Goal: Task Accomplishment & Management: Use online tool/utility

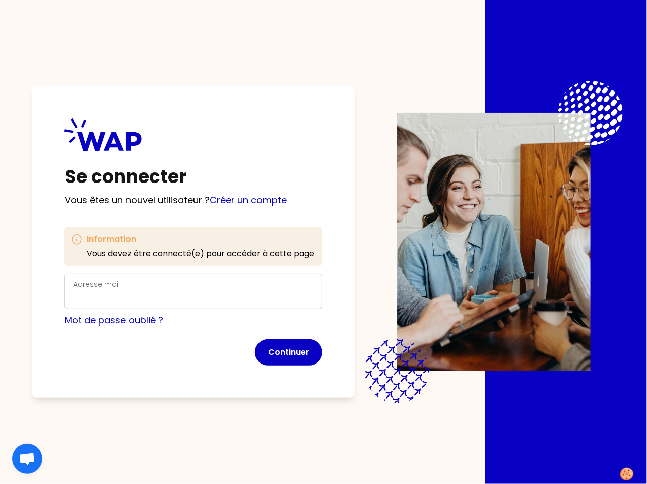
click at [222, 290] on div "Adresse mail" at bounding box center [193, 291] width 241 height 26
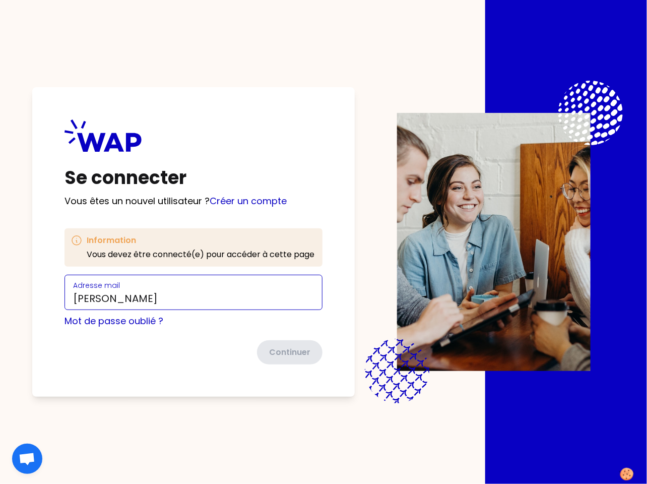
type input "[PERSON_NAME][EMAIL_ADDRESS][DOMAIN_NAME]"
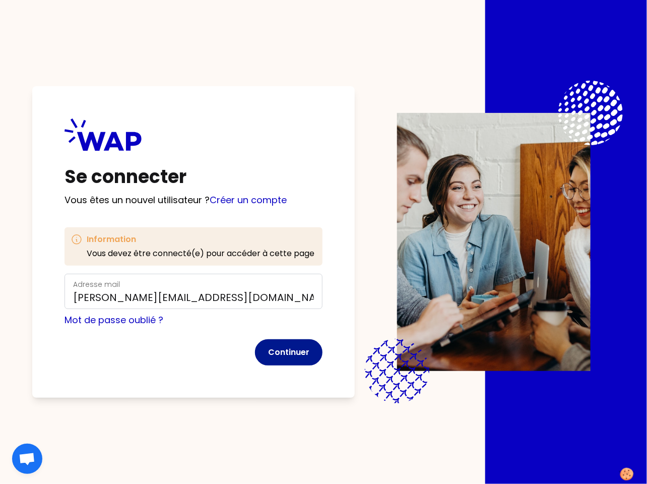
click at [296, 358] on button "Continuer" at bounding box center [289, 352] width 68 height 26
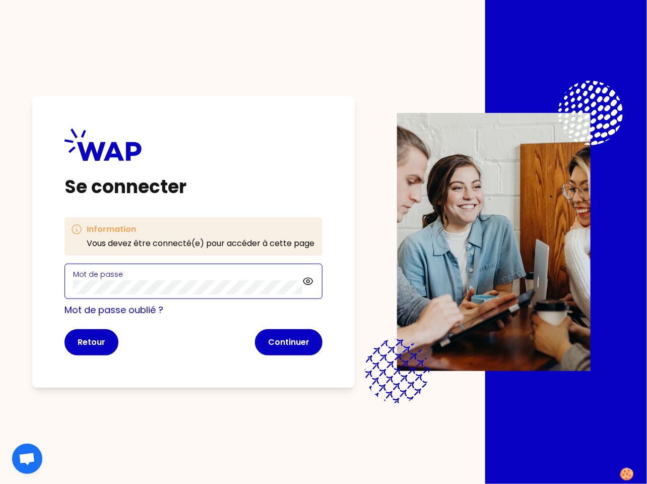
click button "Continuer" at bounding box center [289, 342] width 68 height 26
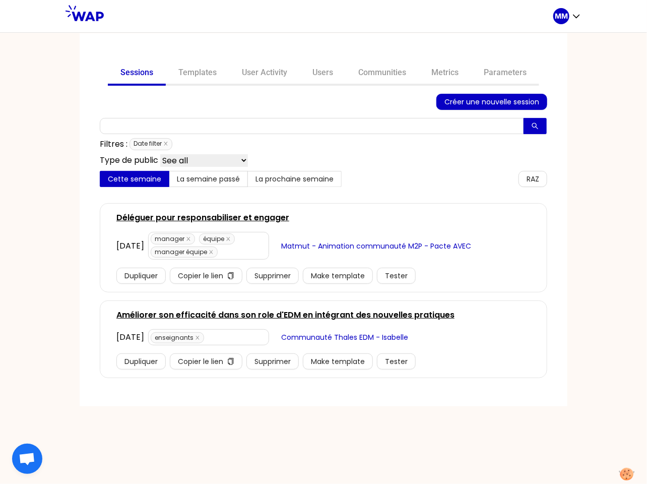
click at [436, 246] on span "Matmut - Animation communauté M2P - Pacte AVEC" at bounding box center [376, 245] width 190 height 11
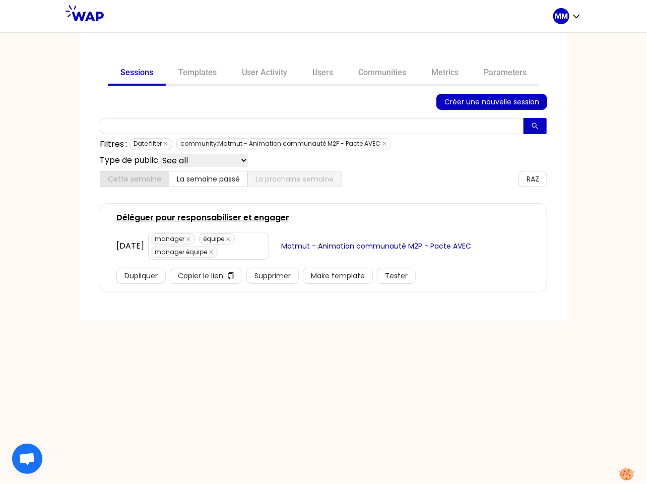
click at [385, 243] on span "Matmut - Animation communauté M2P - Pacte AVEC" at bounding box center [376, 245] width 190 height 11
drag, startPoint x: 166, startPoint y: 143, endPoint x: 188, endPoint y: 160, distance: 27.9
click at [166, 143] on icon "close" at bounding box center [166, 144] width 4 height 4
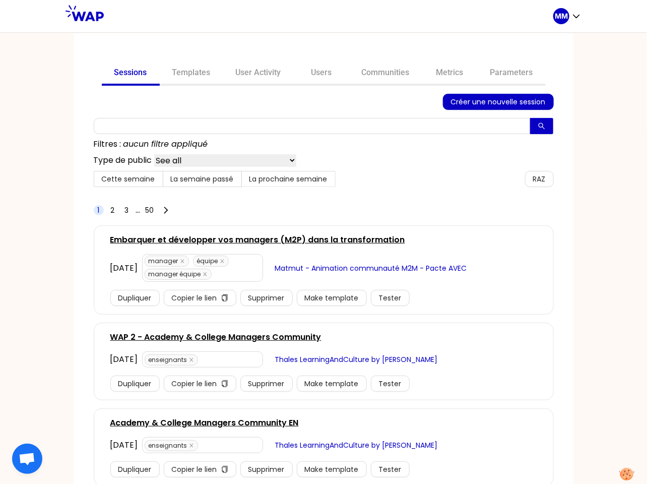
click at [362, 267] on span "Matmut - Animation communauté M2M - Pacte AVEC" at bounding box center [371, 268] width 192 height 11
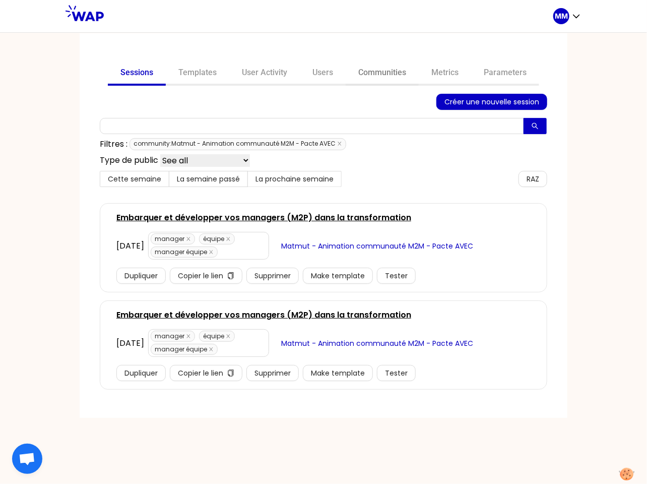
click at [379, 70] on link "Communities" at bounding box center [382, 73] width 73 height 24
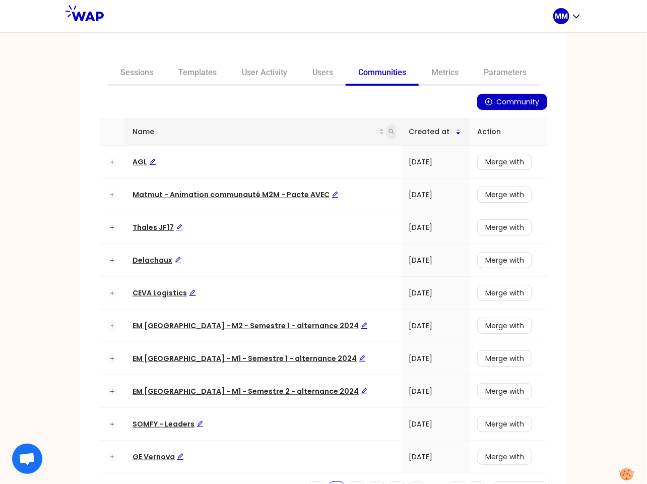
drag, startPoint x: 378, startPoint y: 130, endPoint x: 374, endPoint y: 135, distance: 6.2
click at [389, 131] on icon "search" at bounding box center [392, 132] width 6 height 6
click at [276, 194] on span "Matmut - Animation communauté M2M - Pacte AVEC" at bounding box center [236, 195] width 206 height 10
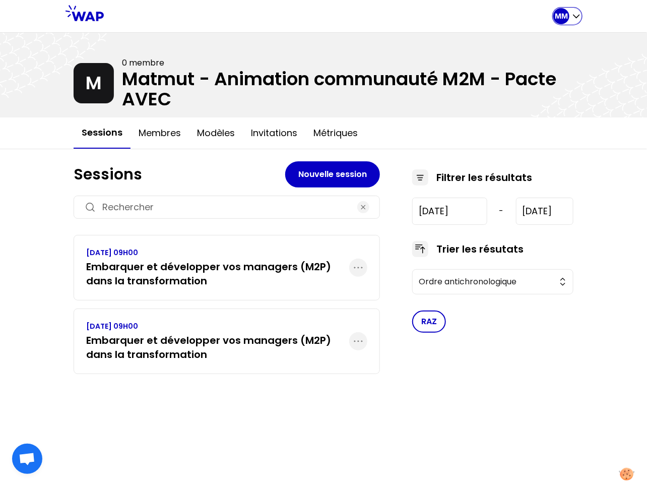
click at [567, 13] on p "MM" at bounding box center [561, 16] width 13 height 10
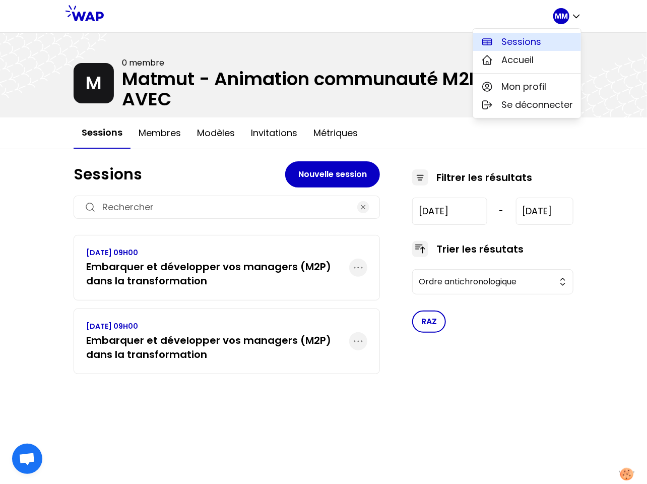
click at [563, 43] on button "Sessions" at bounding box center [527, 42] width 108 height 18
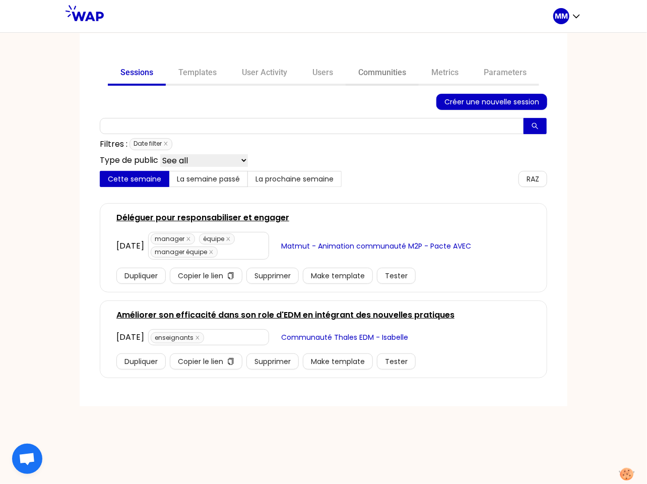
click at [371, 74] on link "Communities" at bounding box center [382, 73] width 73 height 24
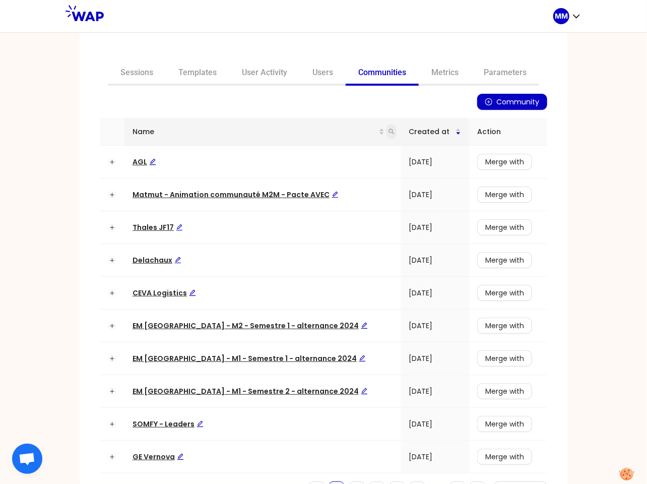
click at [389, 132] on icon "search" at bounding box center [392, 132] width 6 height 6
type input "avec"
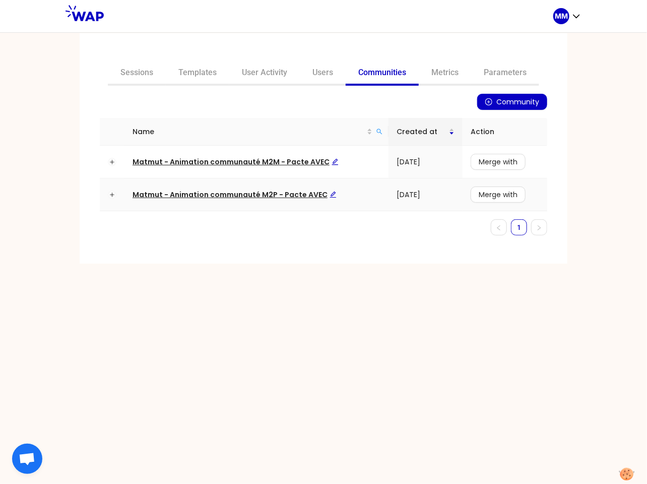
click at [280, 194] on span "Matmut - Animation communauté M2P - Pacte AVEC" at bounding box center [235, 195] width 204 height 10
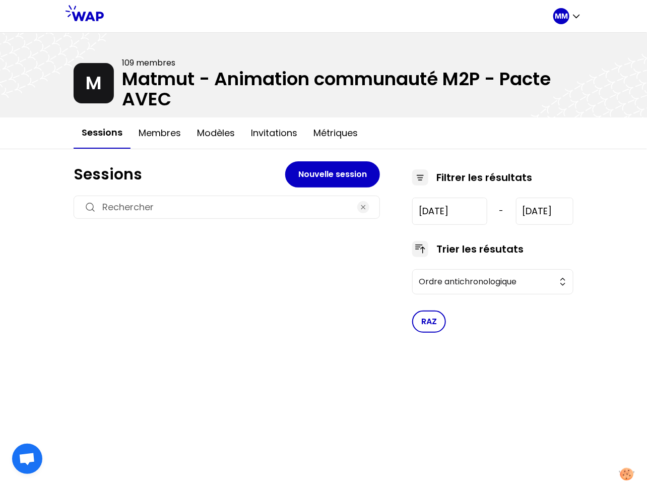
type input "[DATE]"
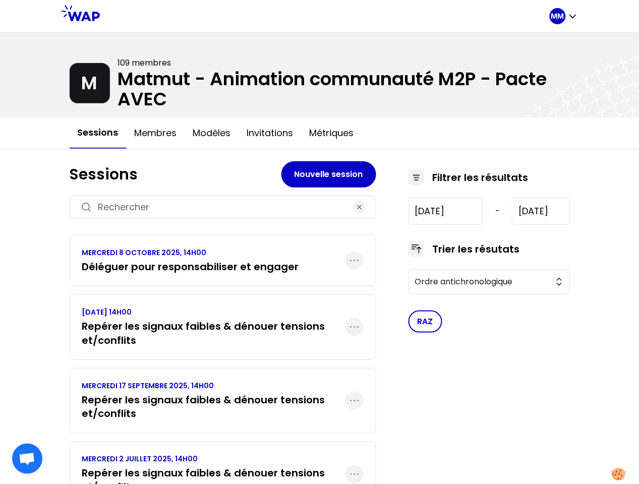
click at [254, 264] on h3 "Déléguer pour responsabiliser et engager" at bounding box center [190, 267] width 217 height 14
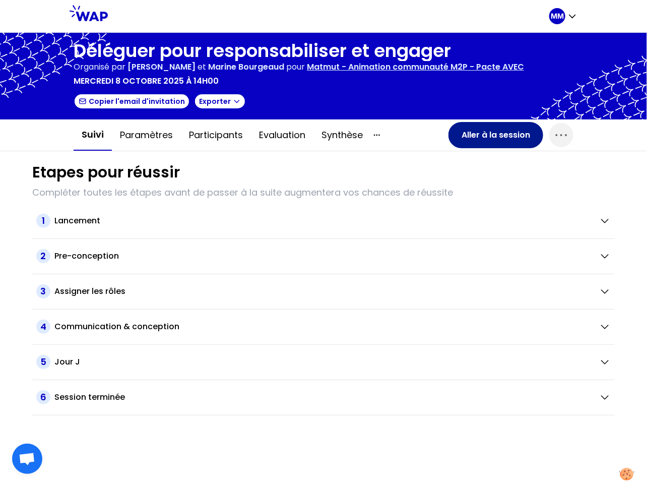
click at [502, 137] on button "Aller à la session" at bounding box center [496, 135] width 95 height 26
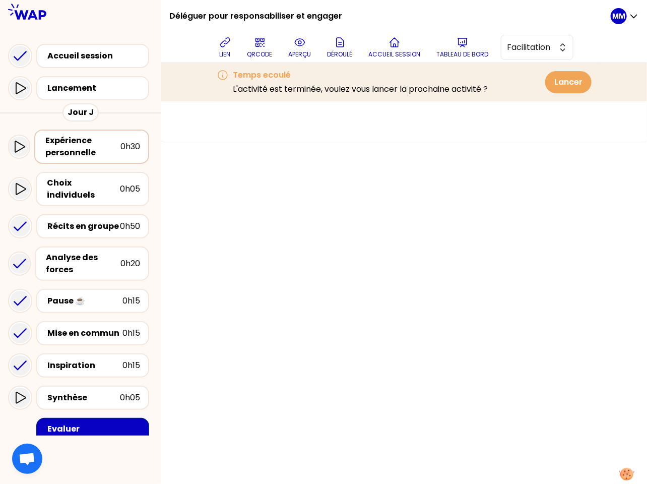
click at [108, 141] on div "Expérience personnelle" at bounding box center [82, 147] width 75 height 24
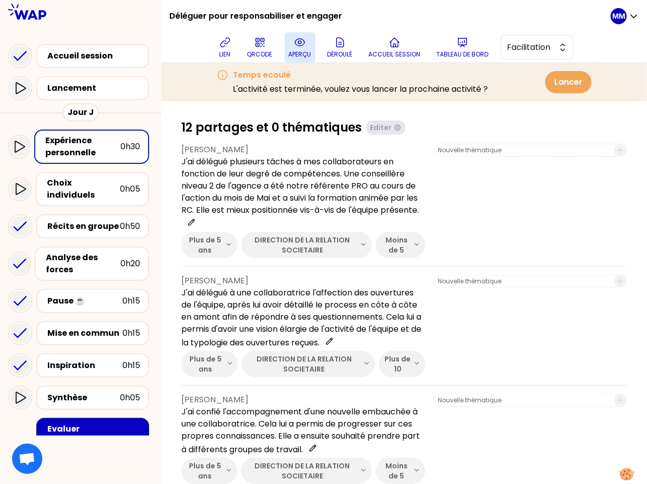
click at [305, 50] on p "aperçu" at bounding box center [300, 54] width 23 height 8
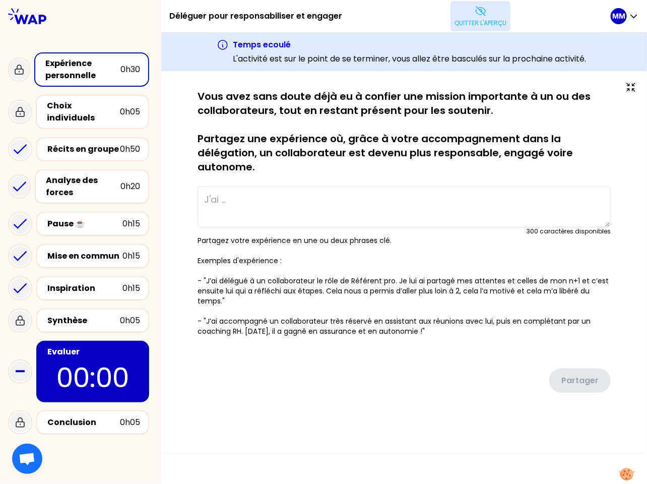
type textarea "J'ai délégué plusieurs tâches à mes collaborateurs en fonction de leur degré de…"
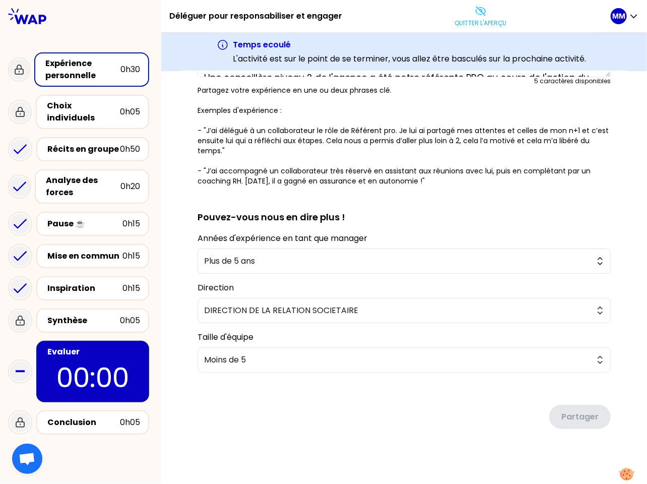
scroll to position [156, 0]
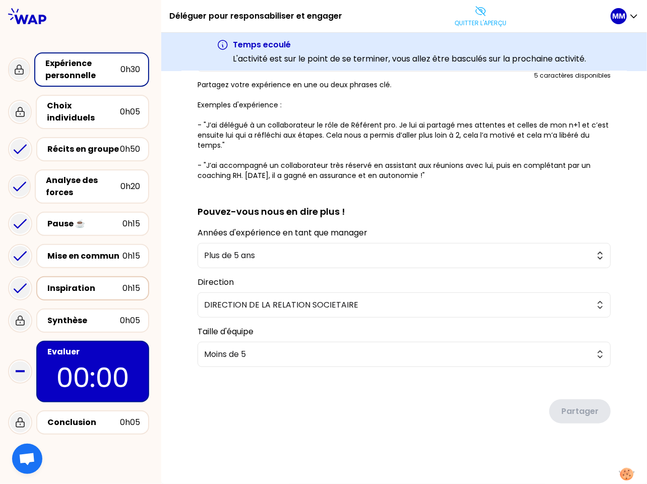
click at [110, 282] on div "Inspiration" at bounding box center [84, 288] width 75 height 12
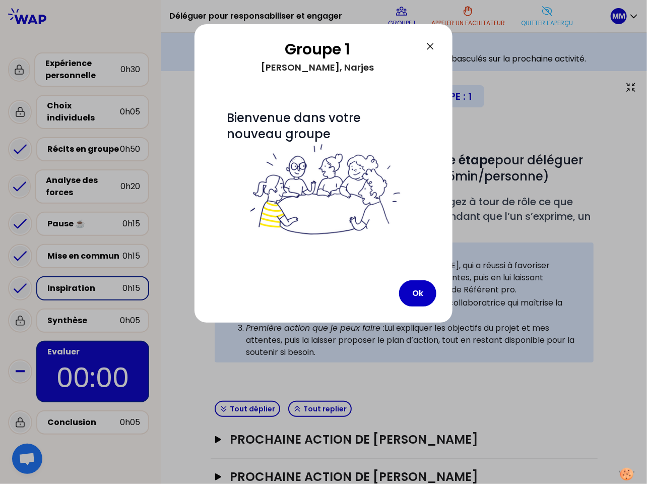
drag, startPoint x: 427, startPoint y: 297, endPoint x: 429, endPoint y: 278, distance: 18.8
click at [427, 295] on button "Ok" at bounding box center [417, 293] width 37 height 26
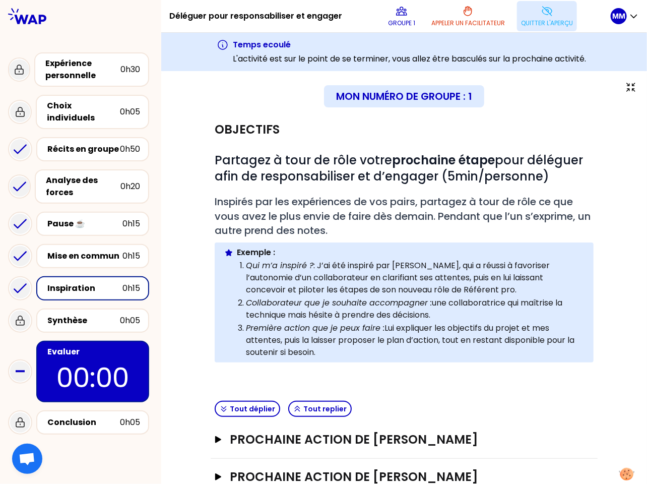
click at [545, 25] on p "Quitter l'aperçu" at bounding box center [547, 23] width 52 height 8
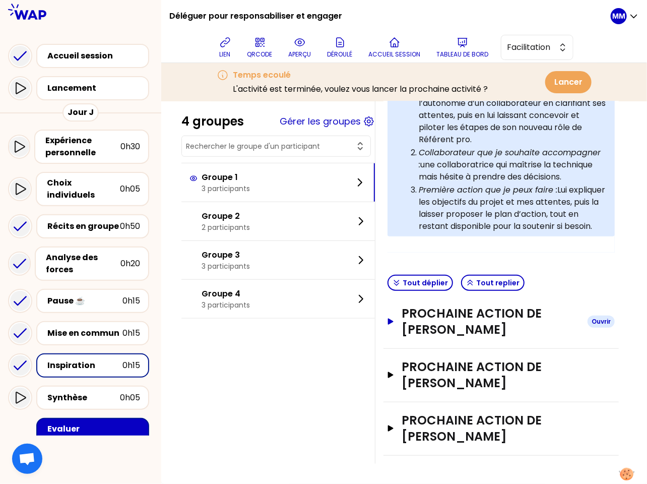
click at [499, 324] on h3 "Prochaine action de [PERSON_NAME]" at bounding box center [491, 321] width 178 height 32
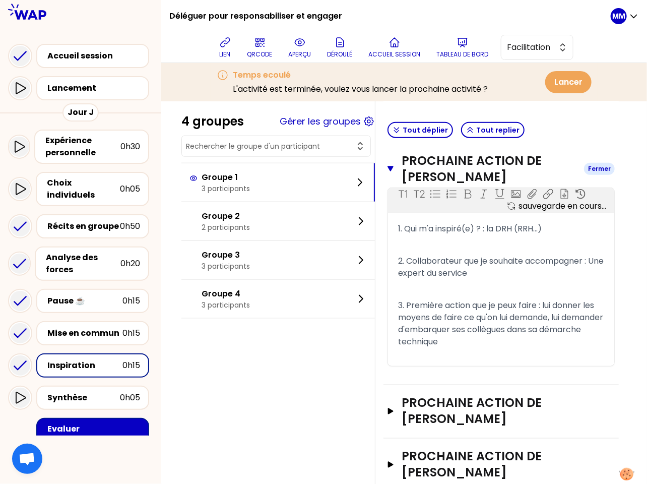
scroll to position [498, 0]
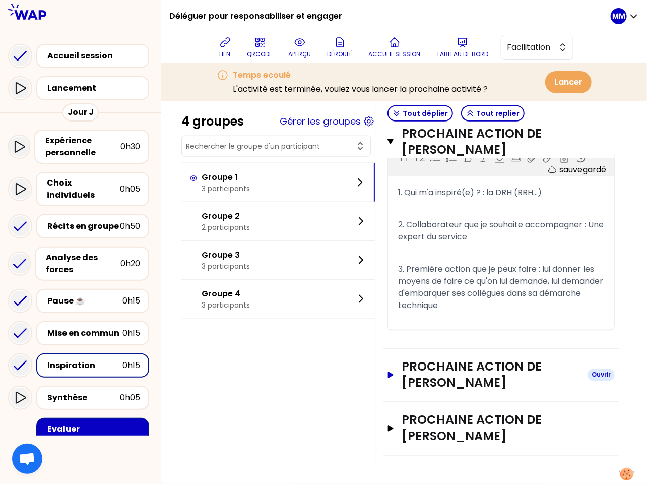
click at [497, 364] on h3 "Prochaine action de [PERSON_NAME]" at bounding box center [491, 375] width 178 height 32
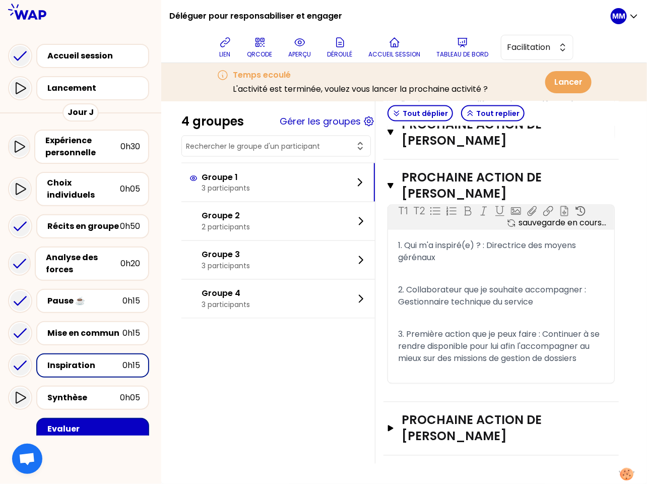
scroll to position [699, 0]
click at [493, 414] on h3 "Prochaine action de [PERSON_NAME]" at bounding box center [491, 428] width 178 height 32
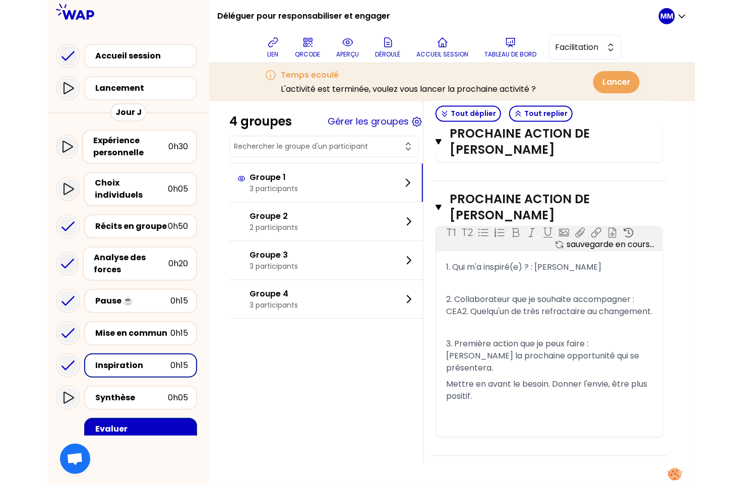
scroll to position [920, 0]
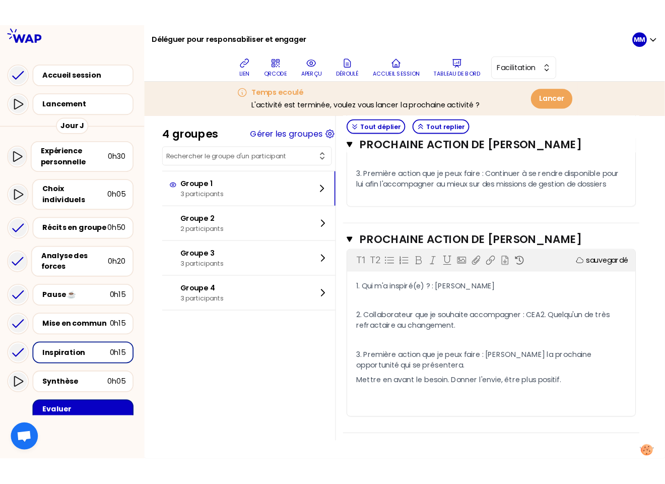
scroll to position [683, 0]
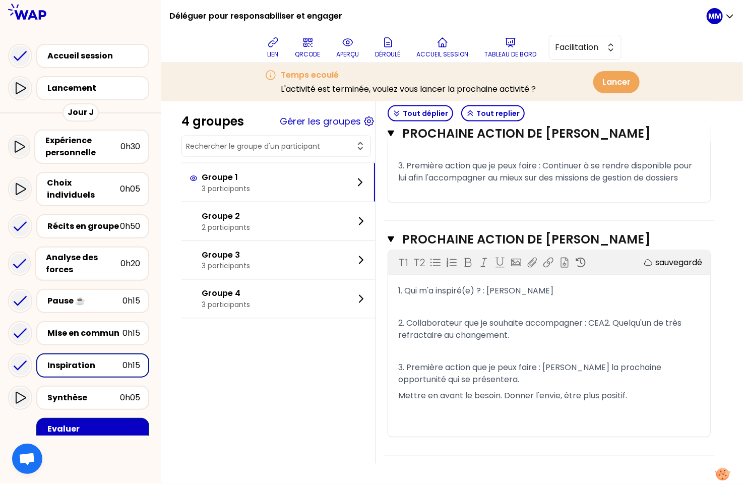
click at [256, 17] on h1 "Déléguer pour responsabiliser et engager" at bounding box center [255, 16] width 173 height 32
copy div "Déléguer pour responsabiliser et engager"
click at [515, 46] on icon at bounding box center [511, 42] width 12 height 12
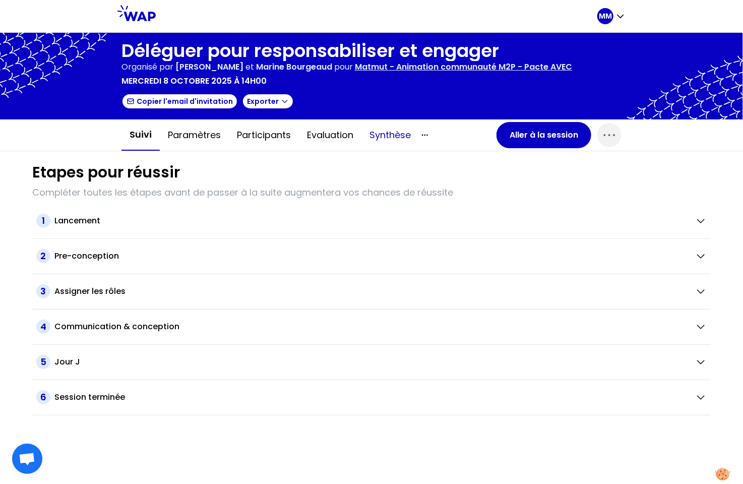
click at [390, 132] on button "Synthèse" at bounding box center [389, 135] width 57 height 30
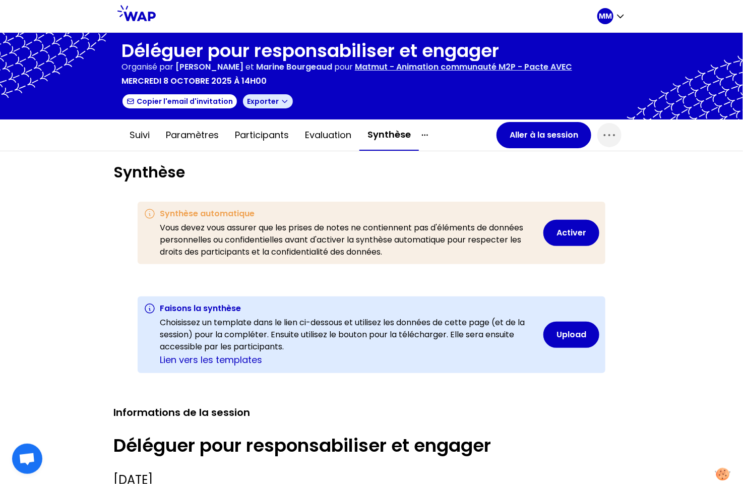
click at [250, 106] on button "Exporter" at bounding box center [268, 101] width 52 height 16
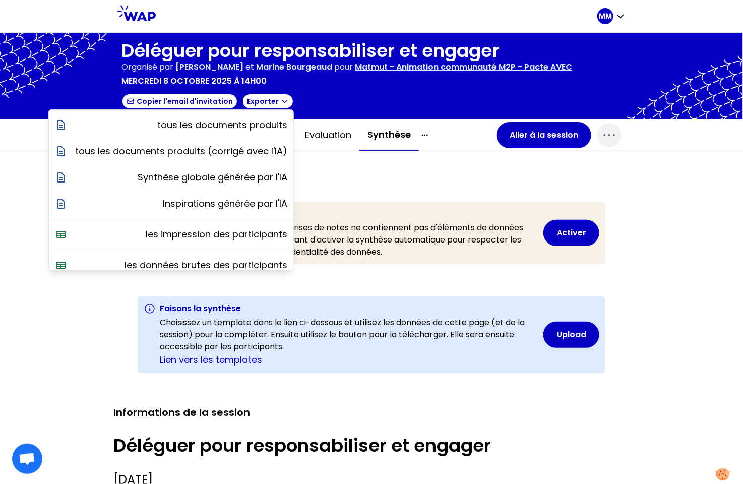
drag, startPoint x: 386, startPoint y: 104, endPoint x: 394, endPoint y: 129, distance: 25.5
click at [386, 104] on div "Copier l'email d'invitation Exporter tous les documents produits tous les docum…" at bounding box center [346, 101] width 451 height 16
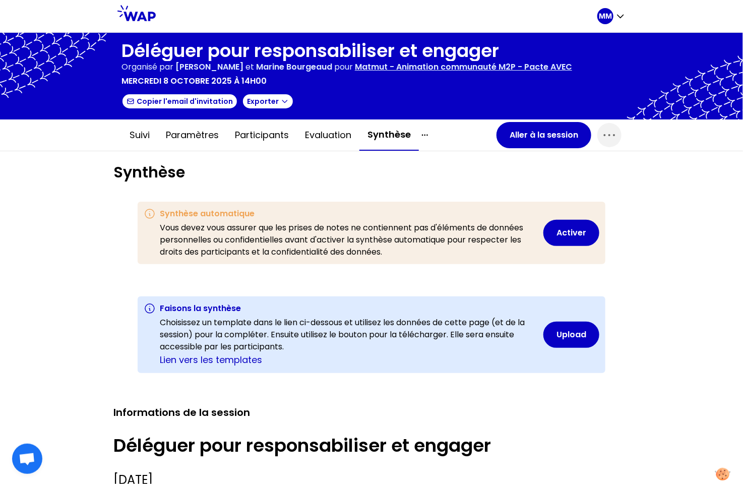
click at [431, 138] on button "button" at bounding box center [453, 135] width 68 height 12
drag, startPoint x: 423, startPoint y: 137, endPoint x: 428, endPoint y: 145, distance: 9.5
click at [424, 137] on icon "button" at bounding box center [425, 135] width 12 height 12
click at [419, 131] on icon "button" at bounding box center [425, 135] width 12 height 12
drag, startPoint x: 434, startPoint y: 152, endPoint x: 480, endPoint y: 160, distance: 46.6
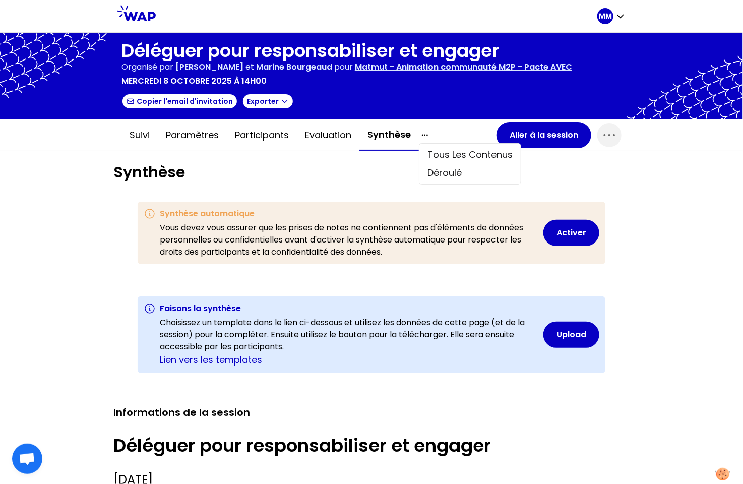
click at [435, 152] on div "Tous les contenus" at bounding box center [469, 155] width 101 height 18
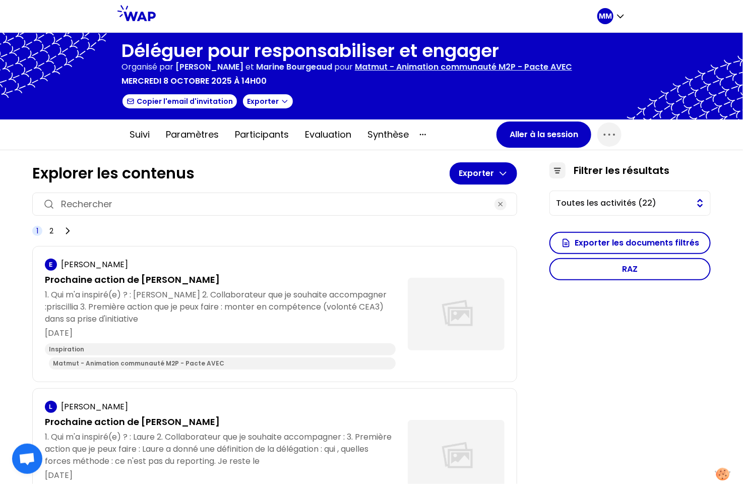
click at [612, 206] on span "Toutes les activités (22)" at bounding box center [623, 203] width 134 height 12
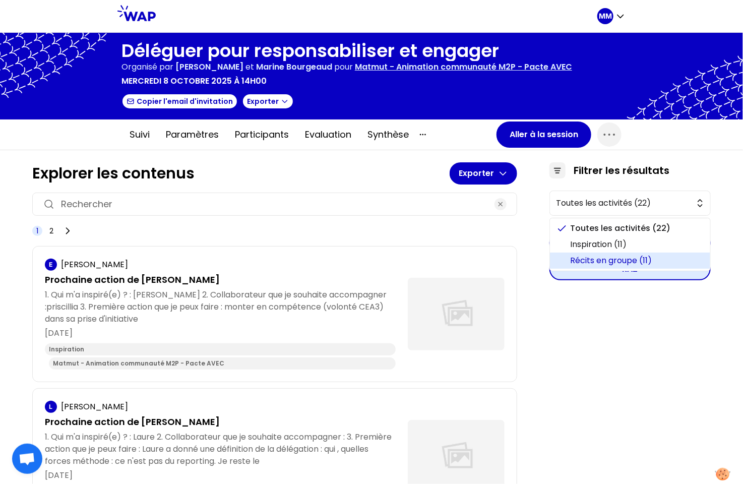
drag, startPoint x: 629, startPoint y: 258, endPoint x: 623, endPoint y: 257, distance: 5.6
click at [629, 258] on span "Récits en groupe (11)" at bounding box center [636, 261] width 132 height 12
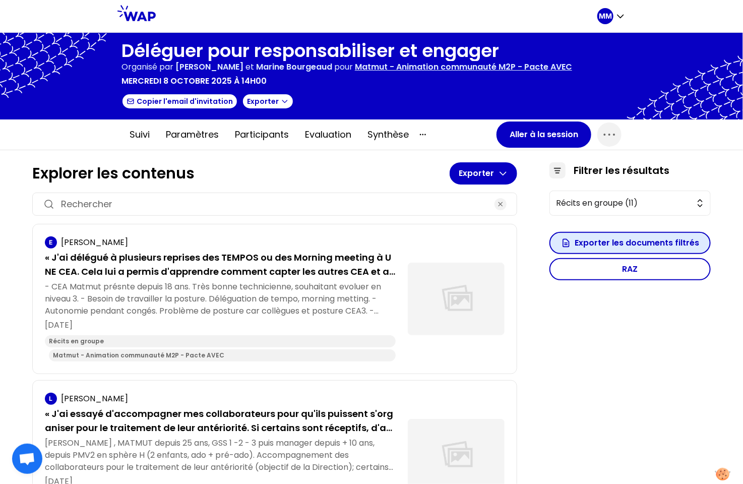
click at [615, 243] on button "Exporter les documents filtrés" at bounding box center [629, 243] width 161 height 22
click at [203, 54] on h1 "Déléguer pour responsabiliser et engager" at bounding box center [346, 51] width 451 height 20
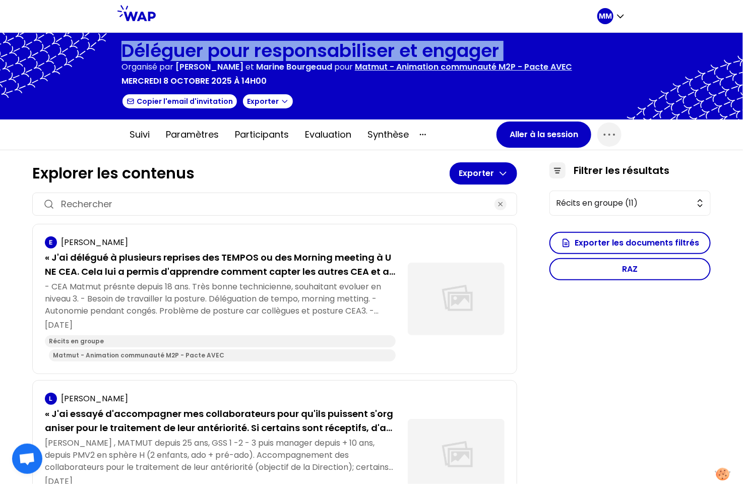
click at [202, 54] on h1 "Déléguer pour responsabiliser et engager" at bounding box center [346, 51] width 451 height 20
click at [529, 134] on button "Aller à la session" at bounding box center [543, 134] width 95 height 26
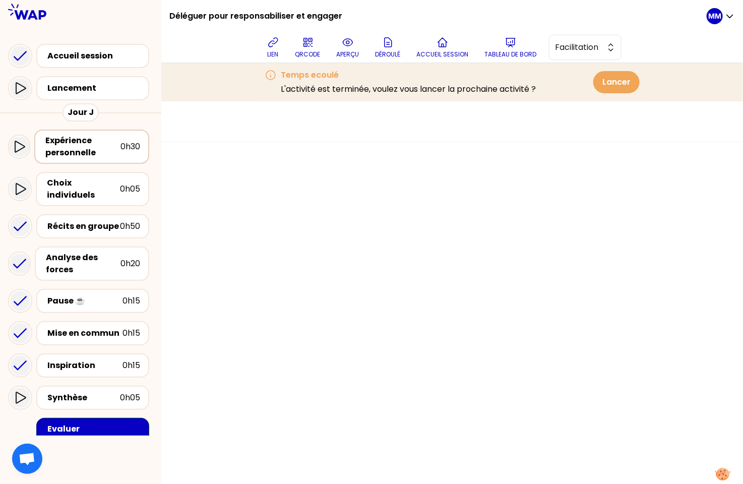
click at [83, 148] on div "Expérience personnelle" at bounding box center [82, 147] width 75 height 24
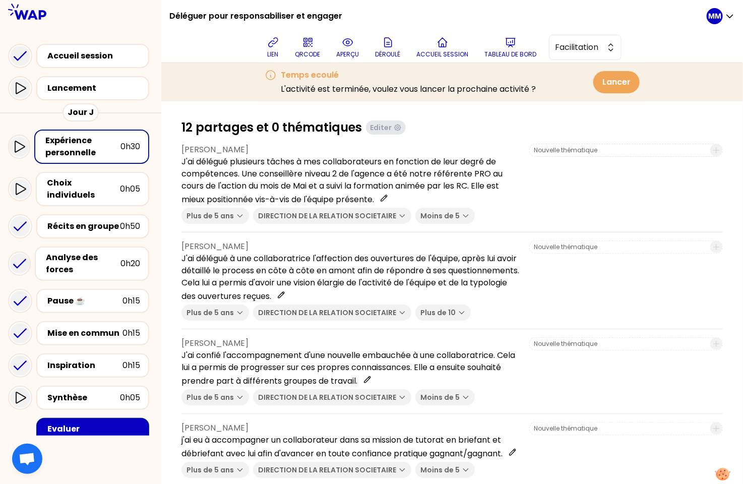
drag, startPoint x: 364, startPoint y: 43, endPoint x: 354, endPoint y: 76, distance: 34.1
click at [363, 44] on button "aperçu" at bounding box center [348, 47] width 31 height 30
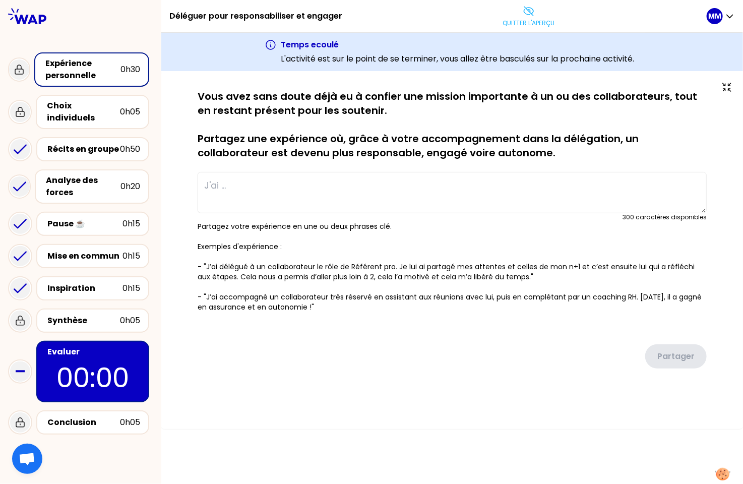
type textarea "J'ai délégué plusieurs tâches à mes collaborateurs en fonction de leur degré de…"
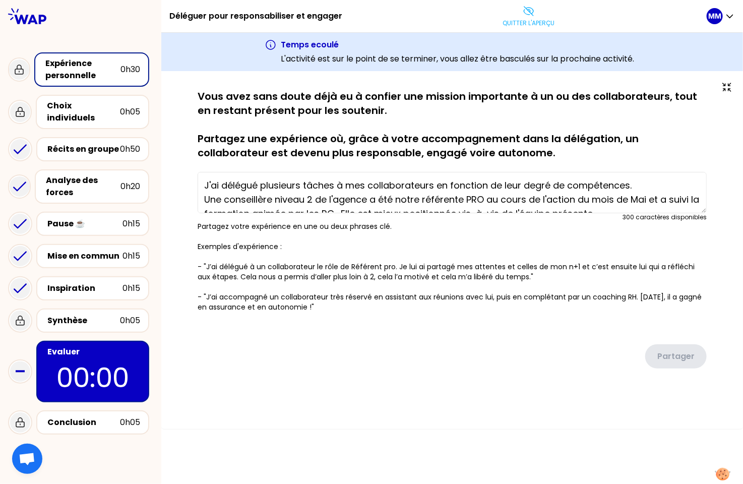
drag, startPoint x: 277, startPoint y: 115, endPoint x: 203, endPoint y: 98, distance: 75.6
click at [277, 115] on p "Vous avez sans doute déjà eu à confier une mission importante à un ou des colla…" at bounding box center [452, 124] width 509 height 71
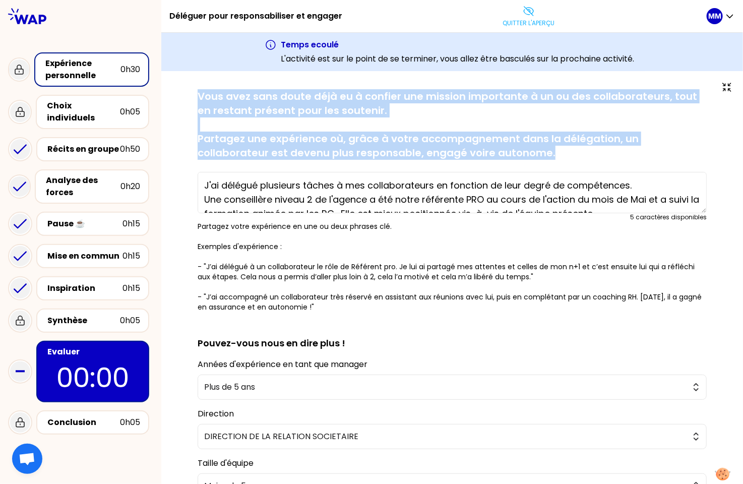
drag, startPoint x: 226, startPoint y: 104, endPoint x: 631, endPoint y: 146, distance: 406.9
click at [631, 146] on div "sauvegardé Vous avez sans doute déjà eu à confier une mission importante à un o…" at bounding box center [451, 342] width 541 height 506
copy p "Vous avez sans doute déjà eu à confier une mission importante à un ou des colla…"
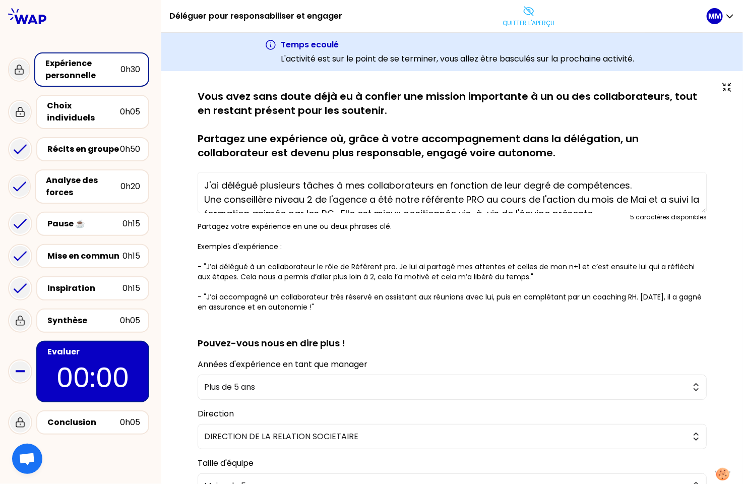
click at [220, 16] on h1 "Déléguer pour responsabiliser et engager" at bounding box center [255, 16] width 173 height 32
copy div "Déléguer pour responsabiliser et engager"
click at [537, 16] on button "Quitter l'aperçu" at bounding box center [529, 16] width 60 height 30
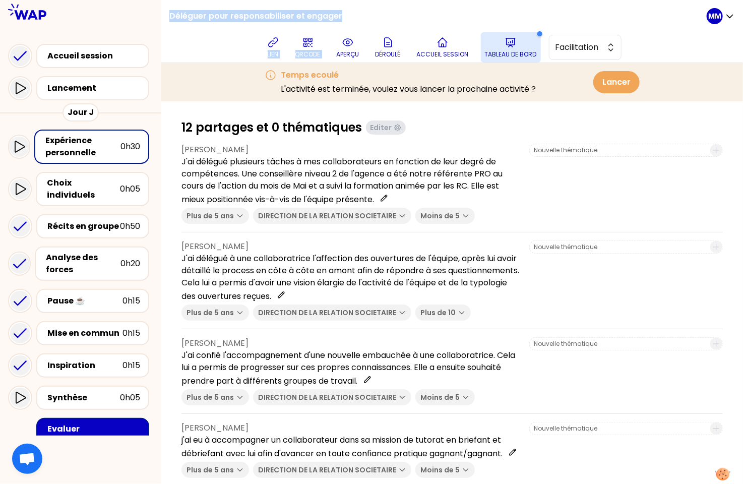
click at [525, 50] on p "Tableau de bord" at bounding box center [511, 54] width 52 height 8
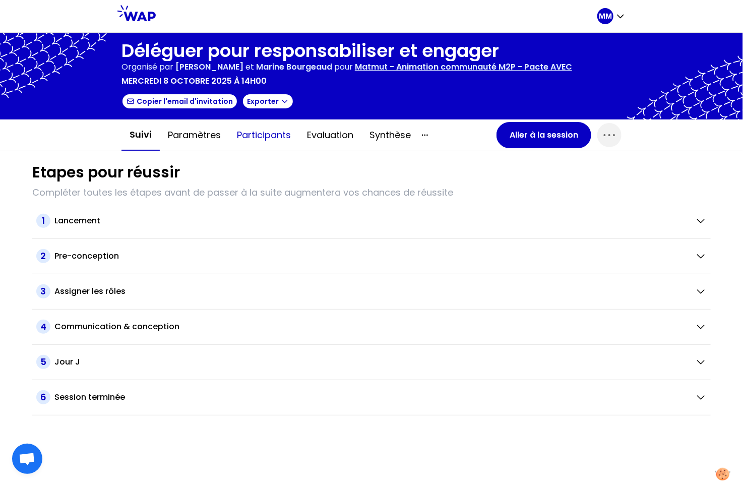
click at [278, 135] on button "Participants" at bounding box center [264, 135] width 70 height 30
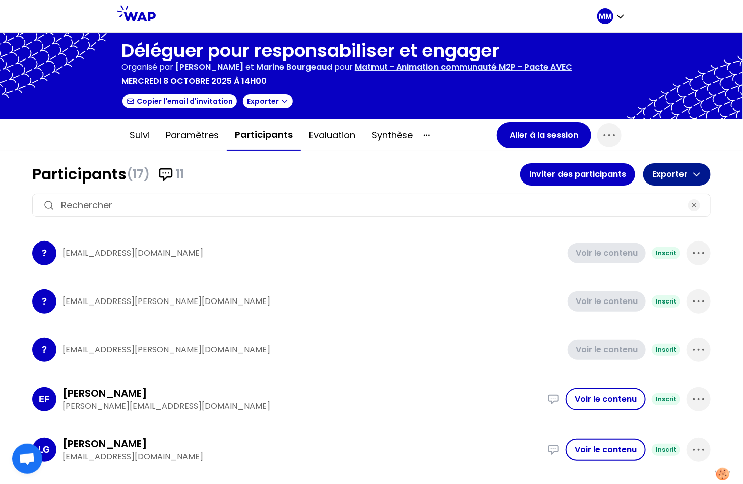
click at [647, 178] on button "Exporter" at bounding box center [677, 174] width 68 height 22
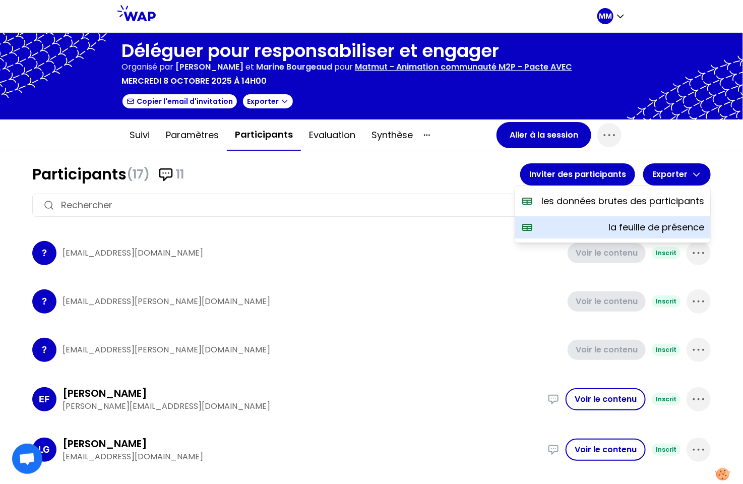
click at [647, 221] on p "la feuille de présence" at bounding box center [656, 227] width 96 height 14
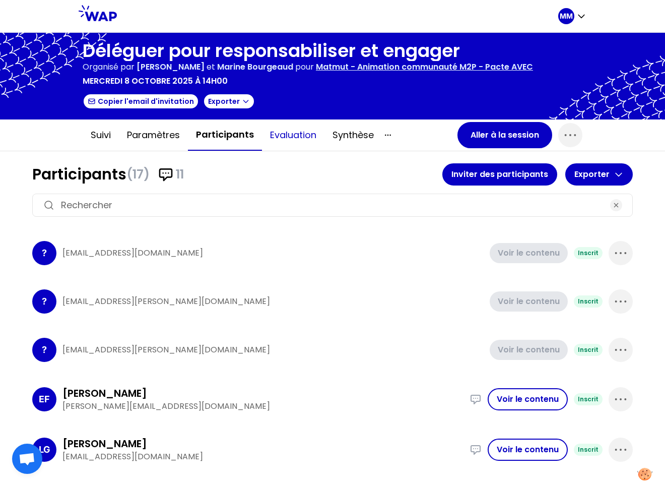
click at [303, 132] on button "Evaluation" at bounding box center [293, 135] width 63 height 30
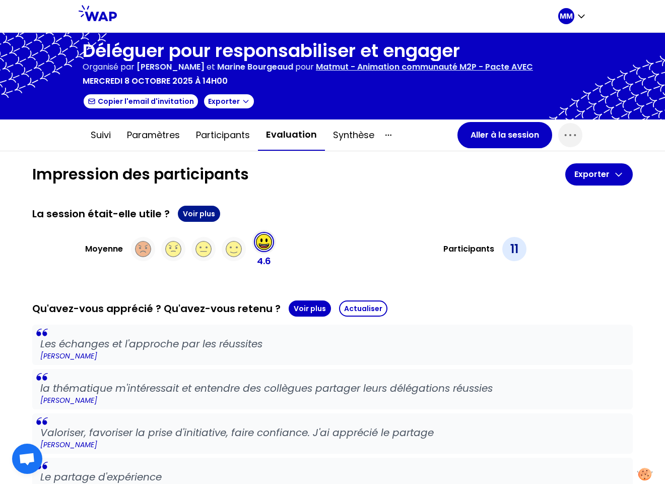
click at [200, 212] on button "Voir plus" at bounding box center [199, 214] width 42 height 16
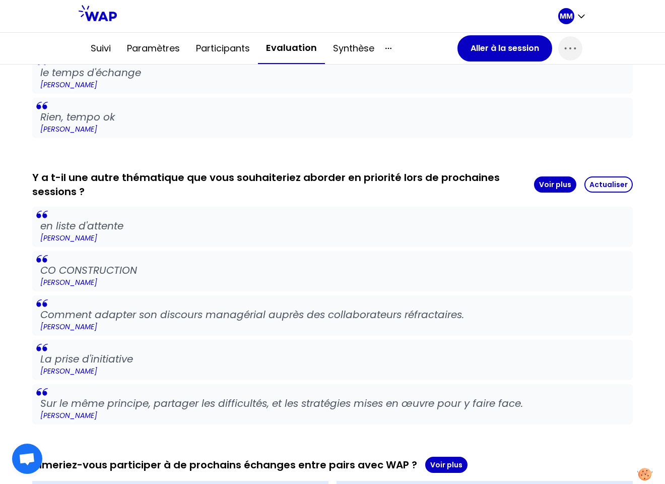
scroll to position [936, 0]
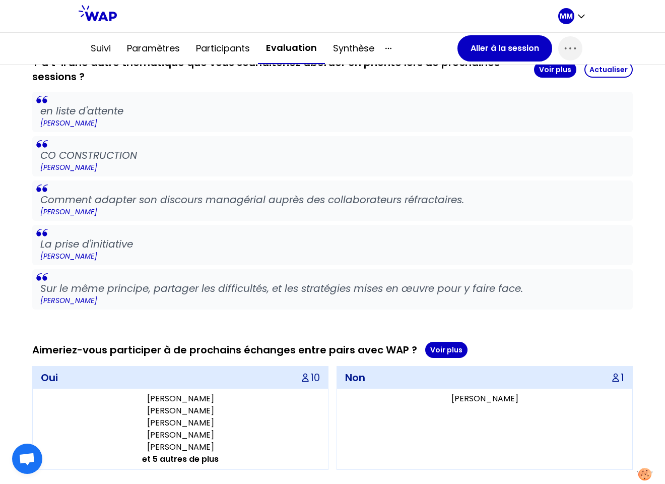
drag, startPoint x: 562, startPoint y: 48, endPoint x: 552, endPoint y: 63, distance: 17.5
click at [565, 48] on icon "button" at bounding box center [570, 49] width 11 height 2
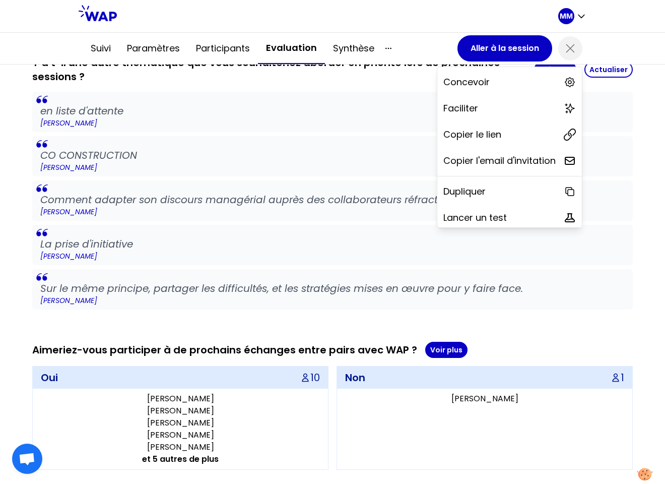
drag, startPoint x: 489, startPoint y: 130, endPoint x: 436, endPoint y: 139, distance: 54.1
click at [489, 130] on div "Copier le lien" at bounding box center [510, 134] width 145 height 22
